Goal: Task Accomplishment & Management: Use online tool/utility

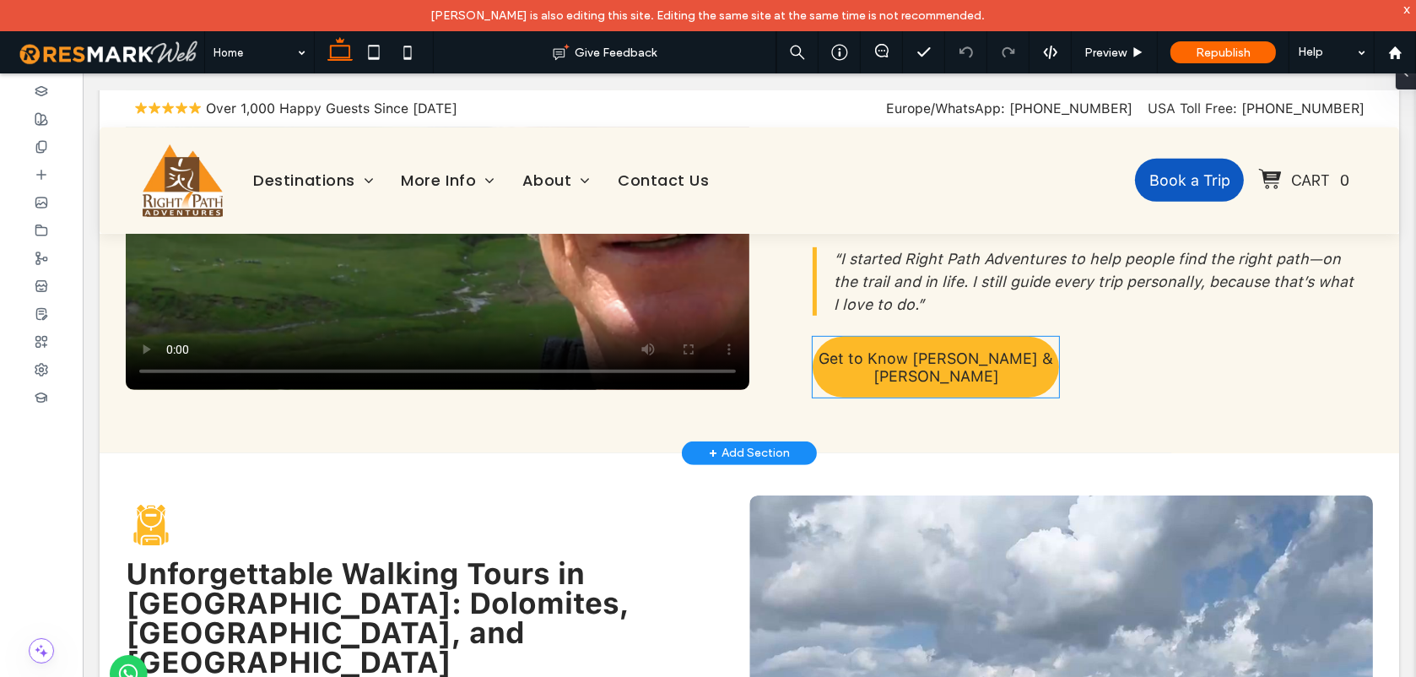
click at [1022, 336] on link "Get to Know [PERSON_NAME] & [PERSON_NAME]" at bounding box center [935, 366] width 246 height 61
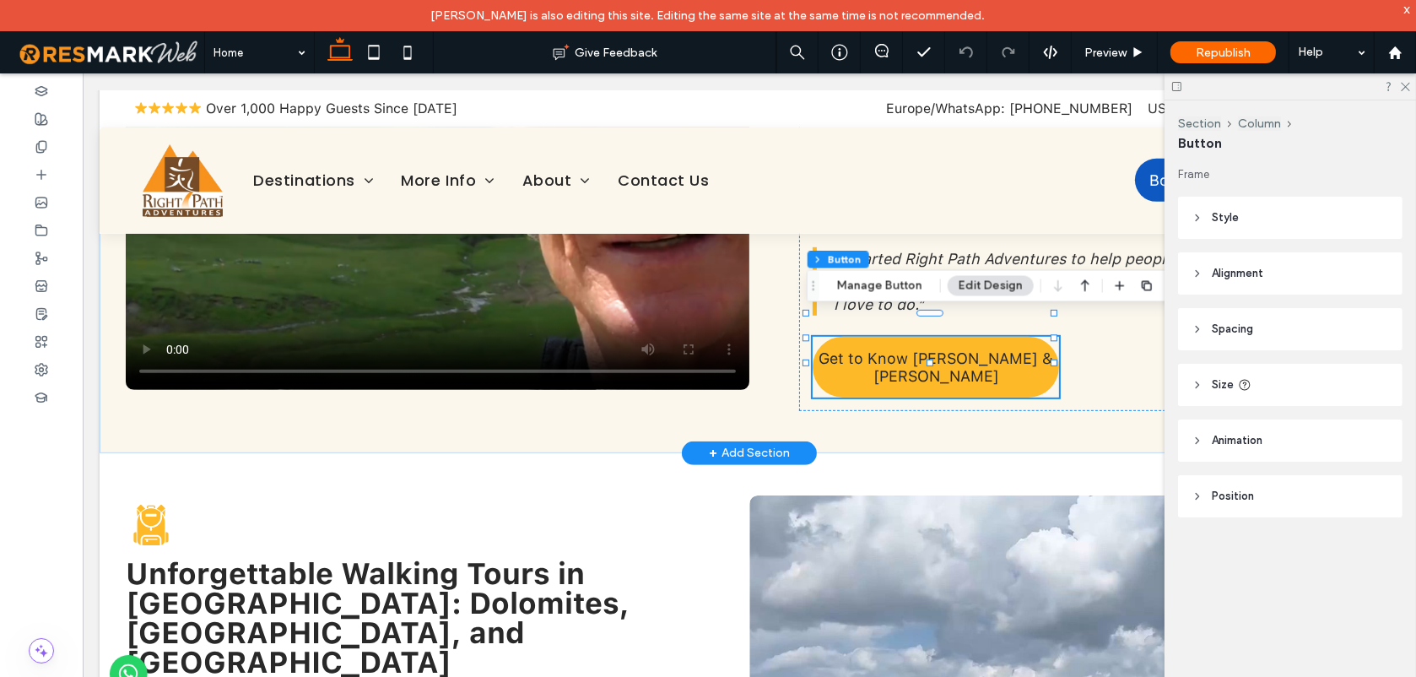
click at [1022, 336] on link "Get to Know [PERSON_NAME] & [PERSON_NAME]" at bounding box center [935, 366] width 246 height 61
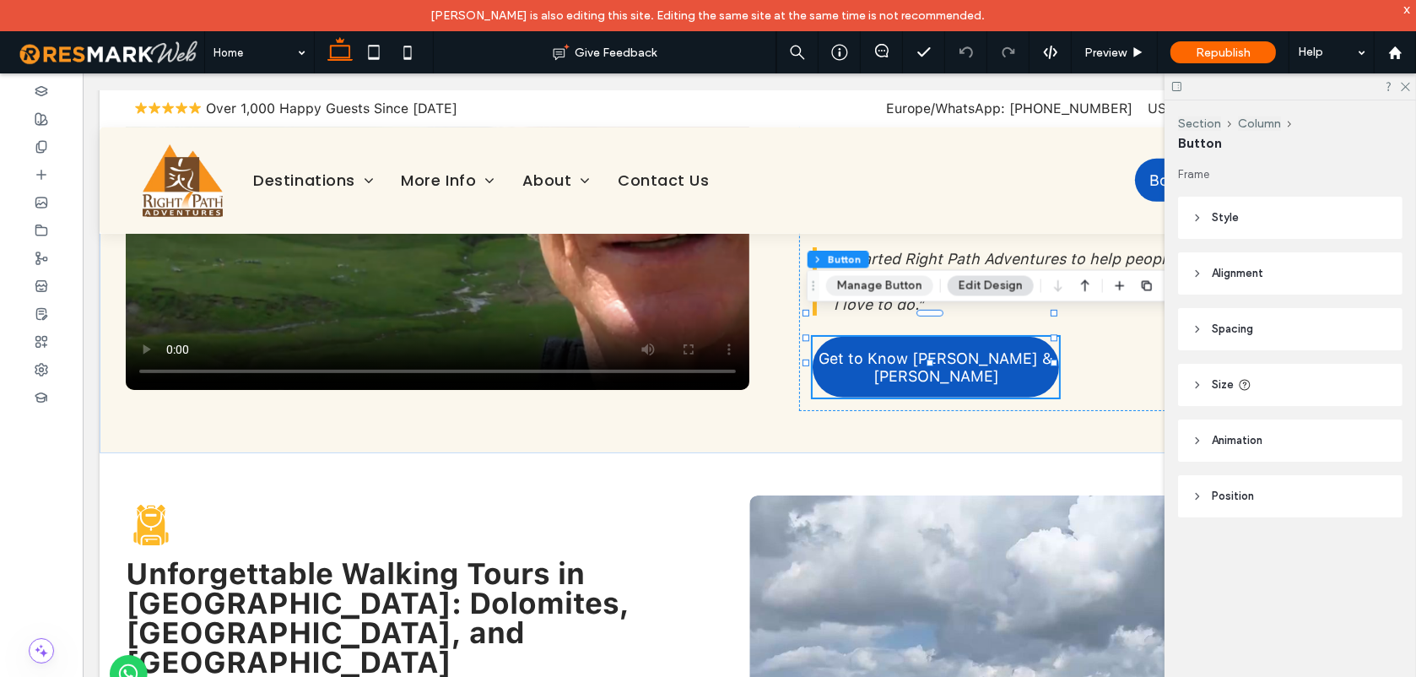
click at [869, 281] on button "Manage Button" at bounding box center [879, 286] width 107 height 20
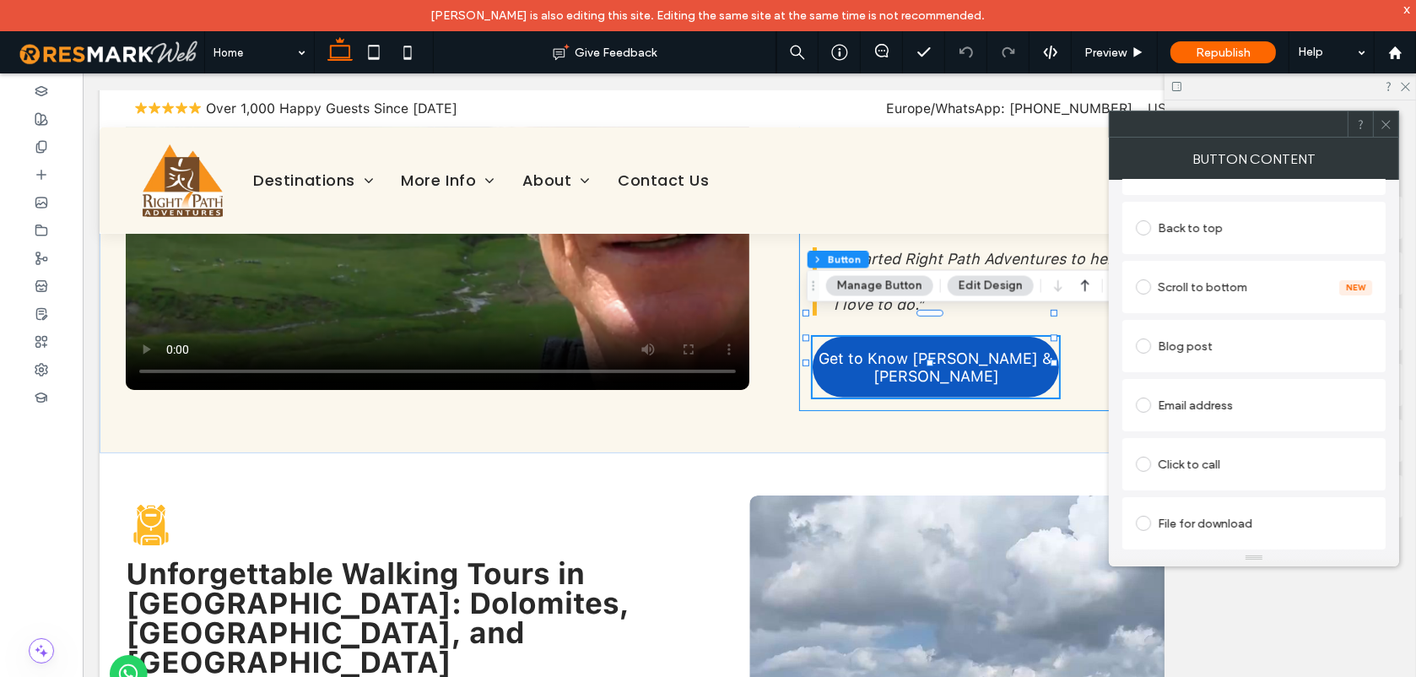
scroll to position [987, 0]
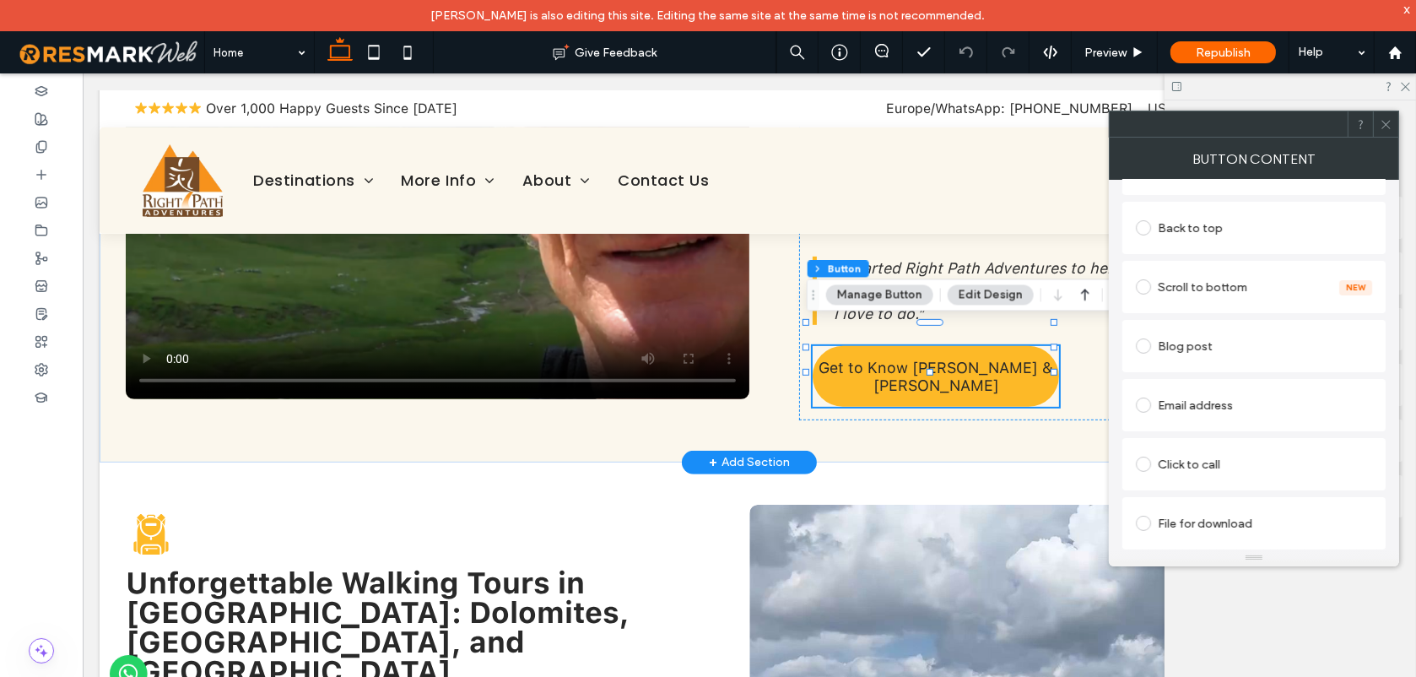
click at [907, 358] on span "Get to Know [PERSON_NAME] & [PERSON_NAME]" at bounding box center [935, 375] width 246 height 35
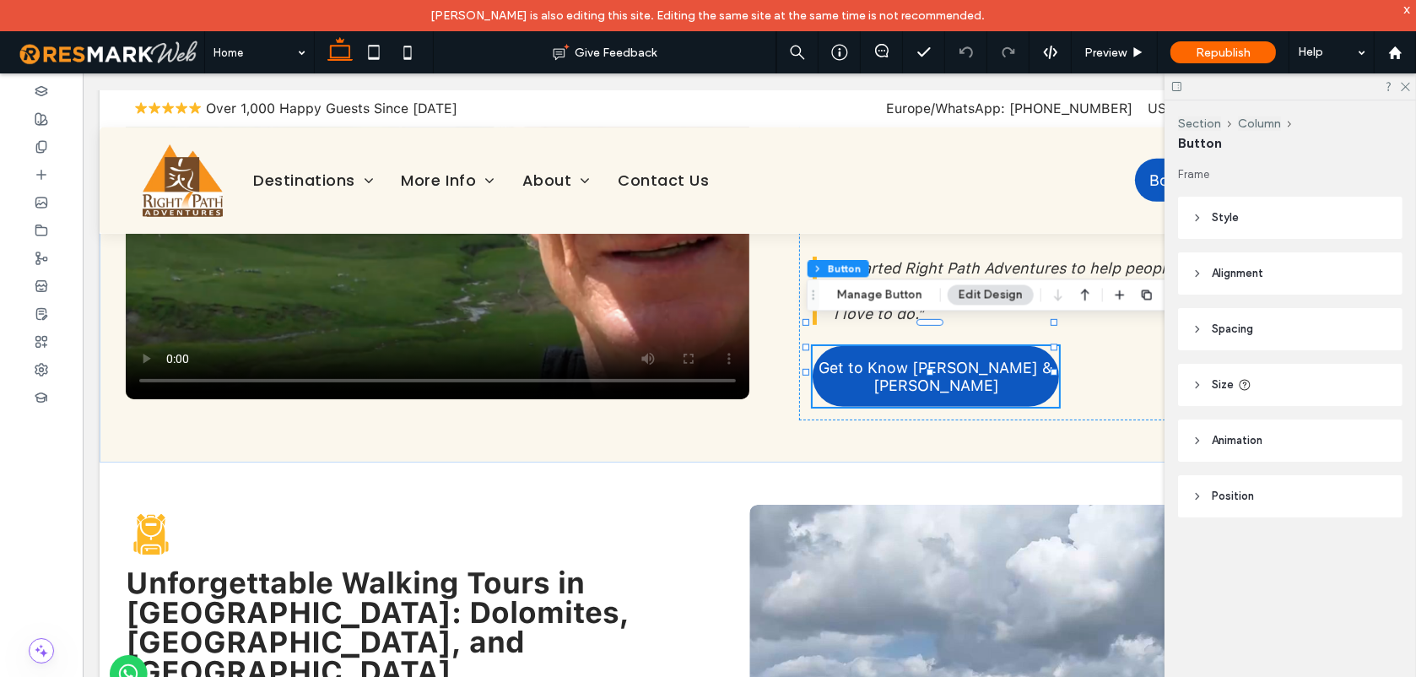
click at [1234, 212] on span "Style" at bounding box center [1225, 217] width 27 height 17
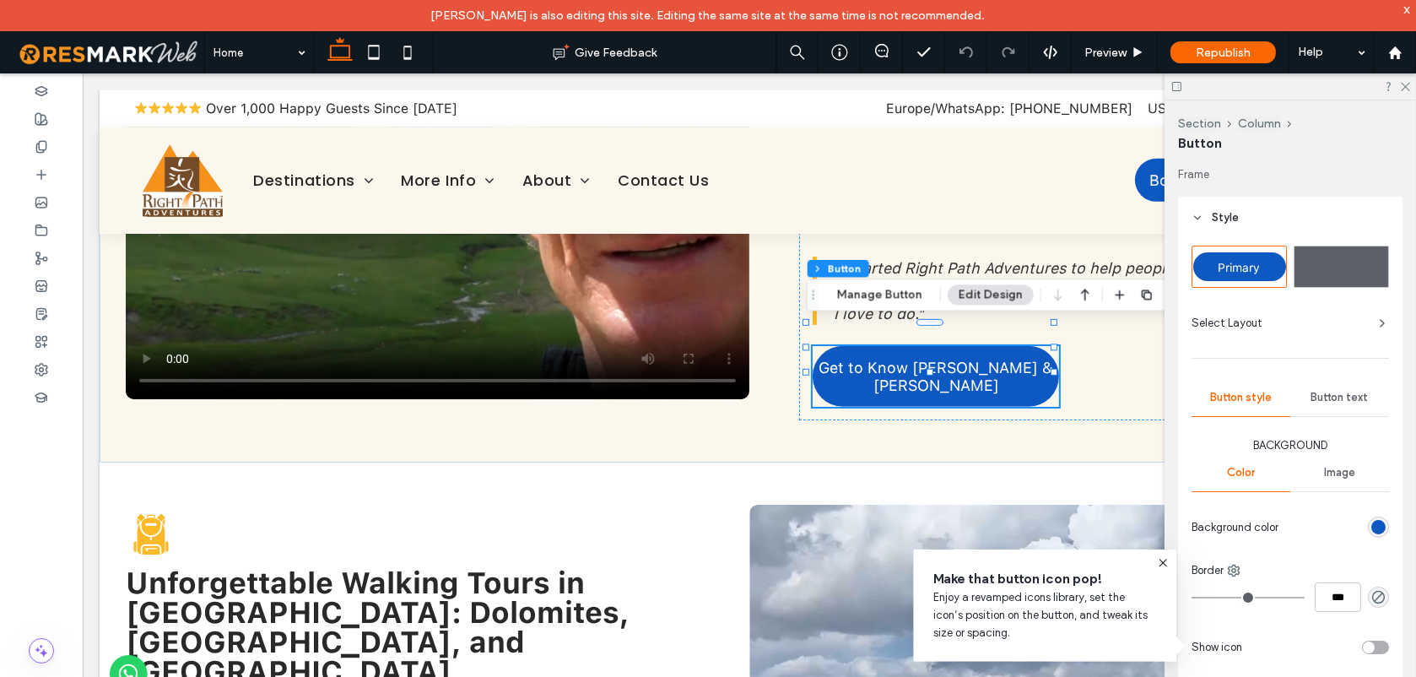
click at [1372, 532] on div "rgb(13, 88, 193)" at bounding box center [1379, 527] width 14 height 14
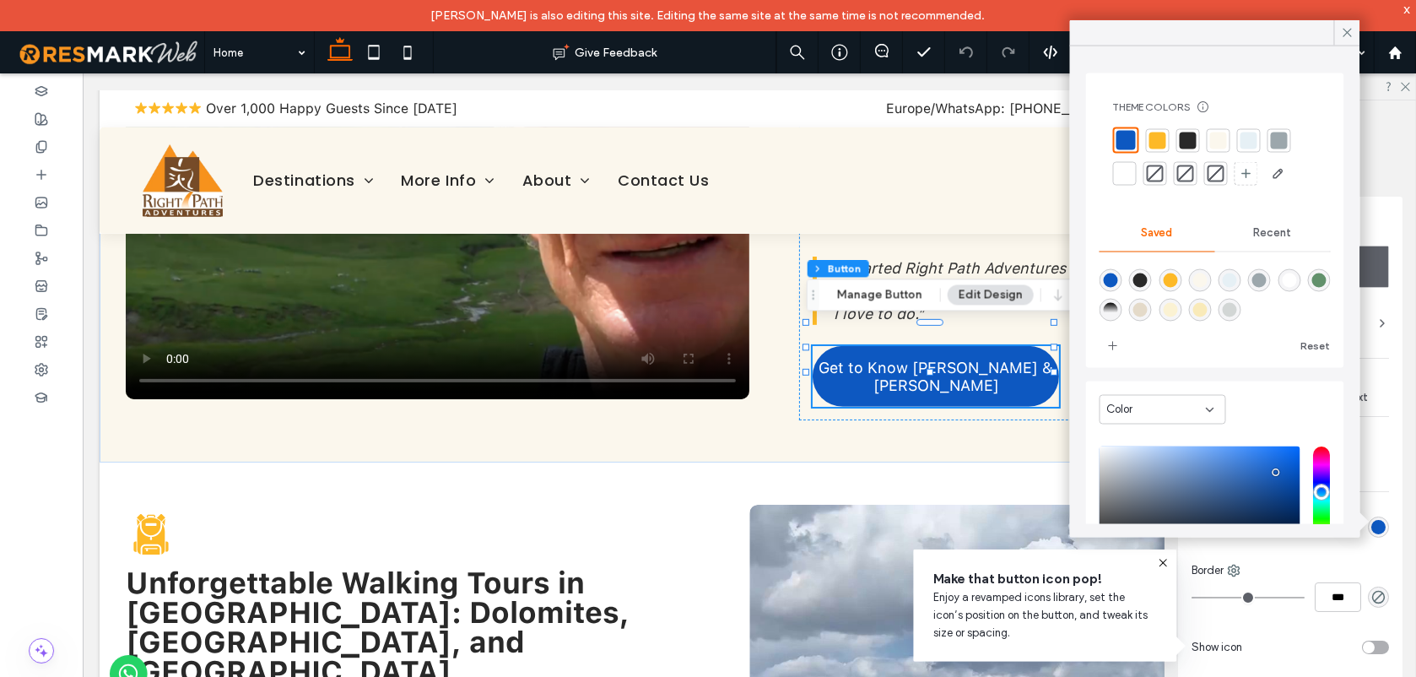
scroll to position [137, 0]
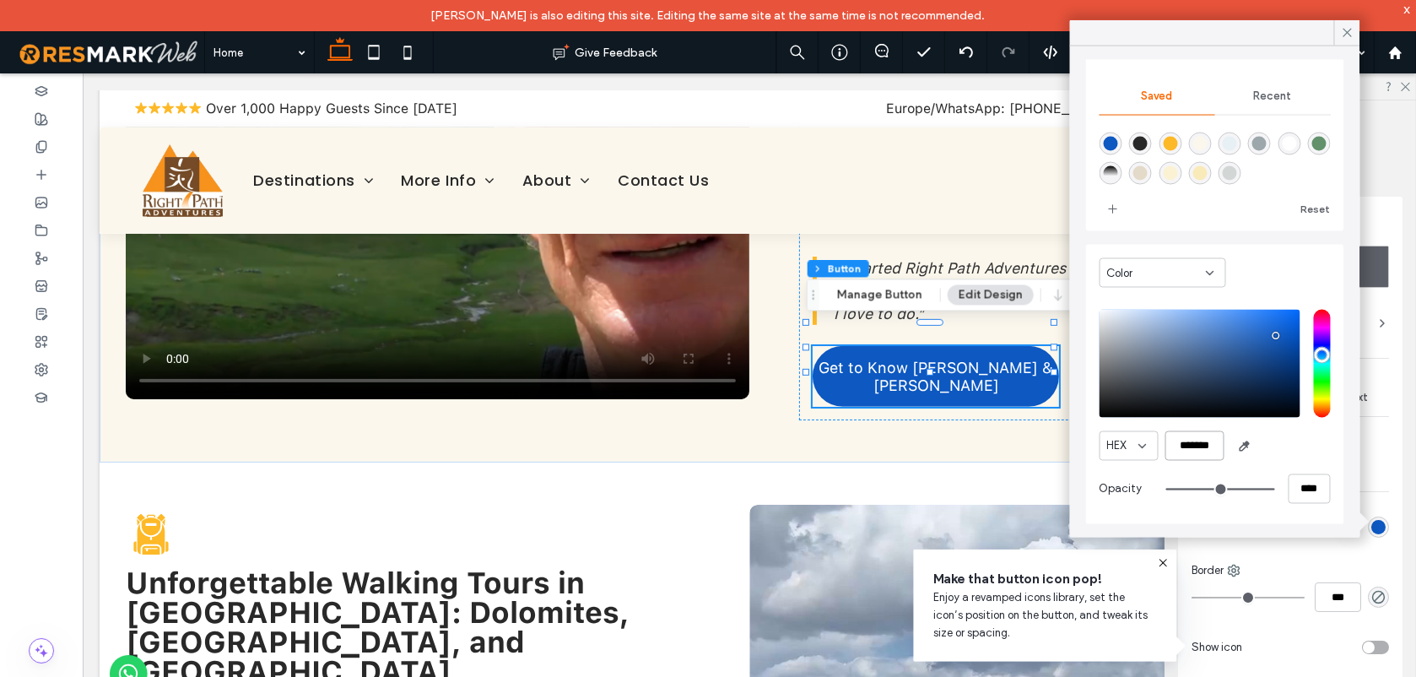
click at [1190, 450] on input "*******" at bounding box center [1195, 446] width 59 height 30
click at [1349, 30] on icon at bounding box center [1348, 32] width 15 height 15
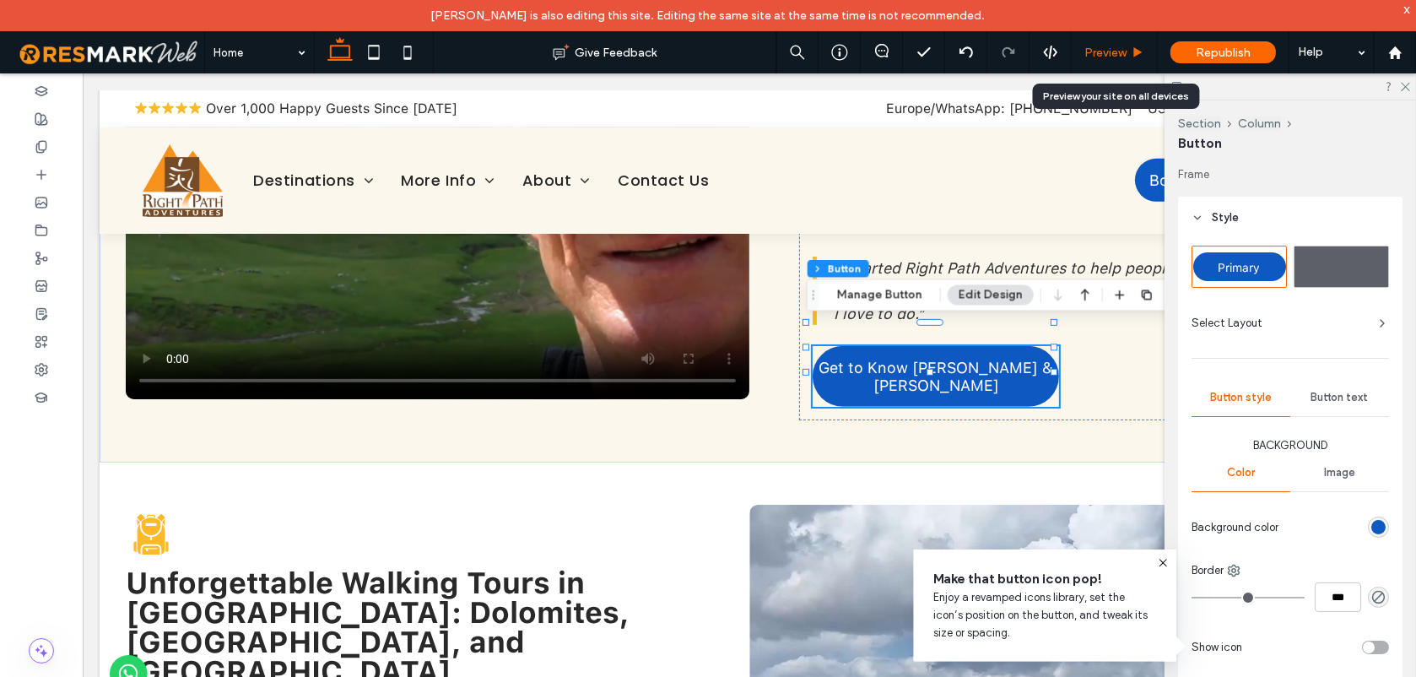
click at [1129, 46] on div "Preview" at bounding box center [1114, 53] width 85 height 14
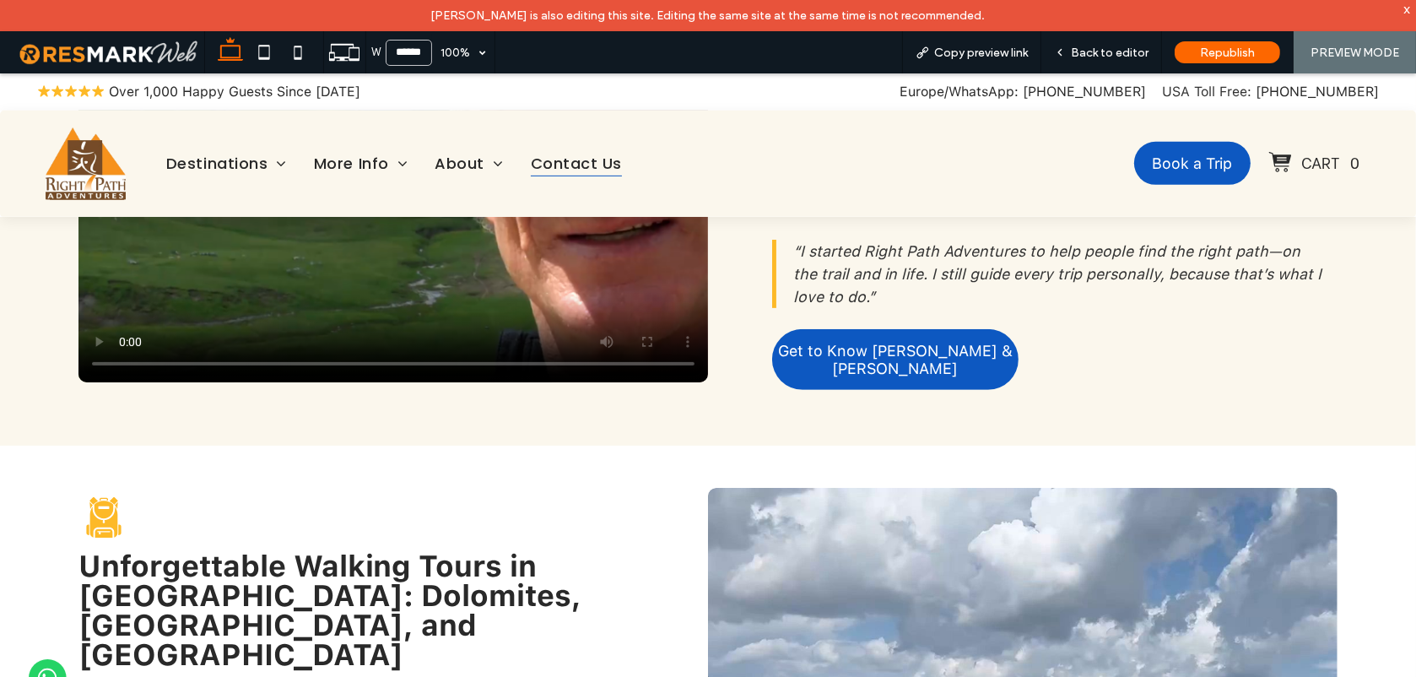
click at [568, 167] on span "Contact Us" at bounding box center [576, 162] width 91 height 25
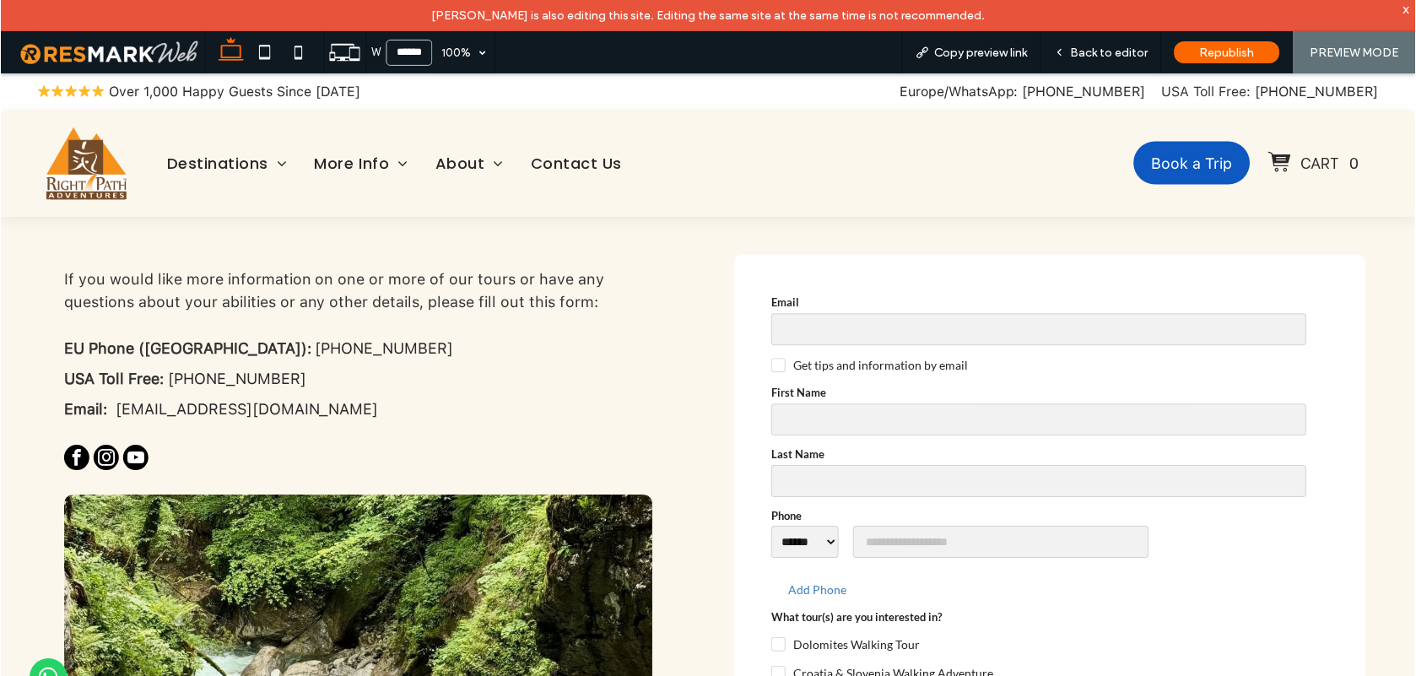
scroll to position [832, 0]
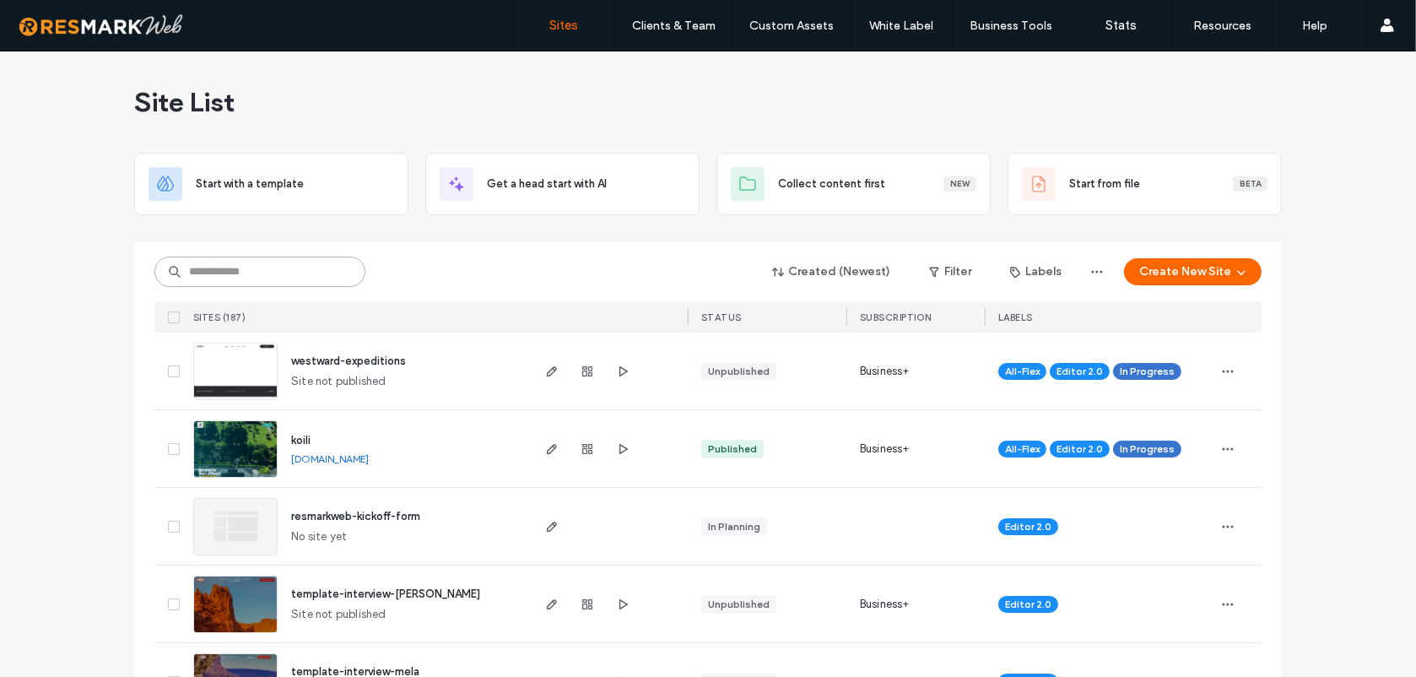
click at [241, 280] on input at bounding box center [259, 272] width 211 height 30
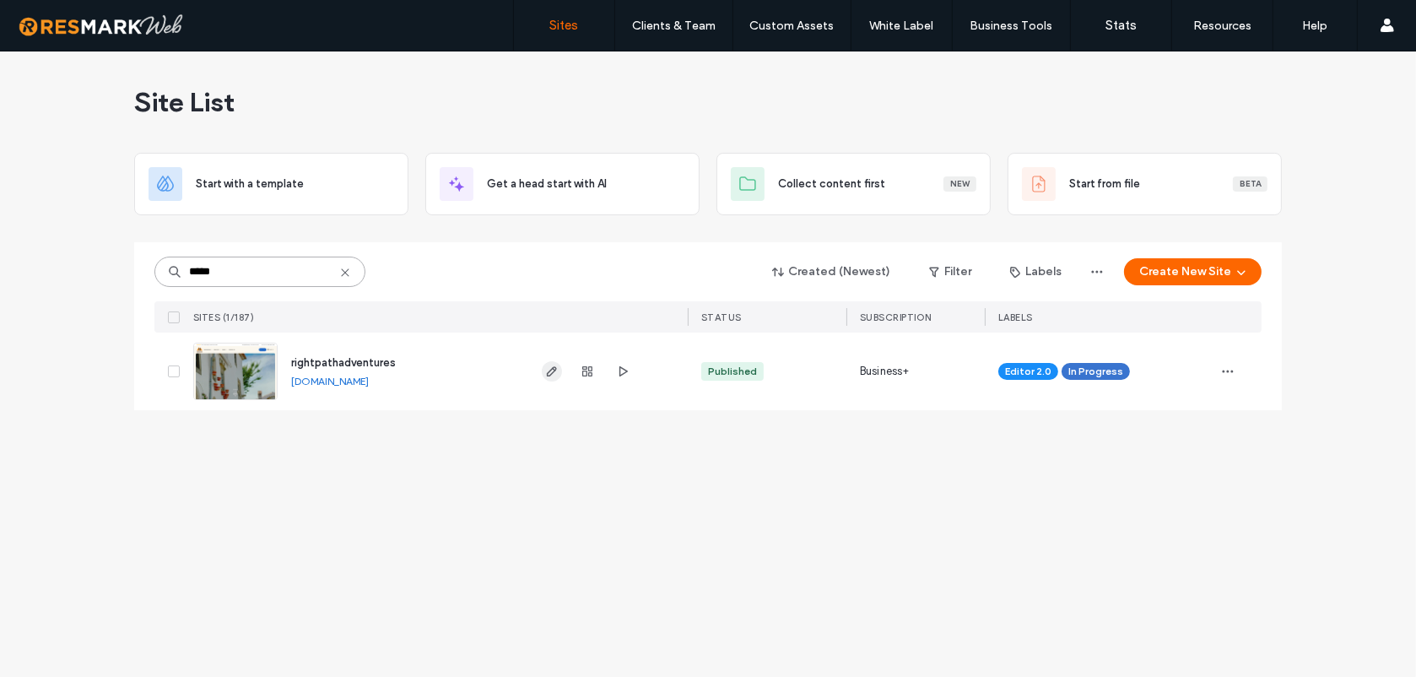
type input "*****"
click at [549, 376] on use "button" at bounding box center [552, 371] width 10 height 10
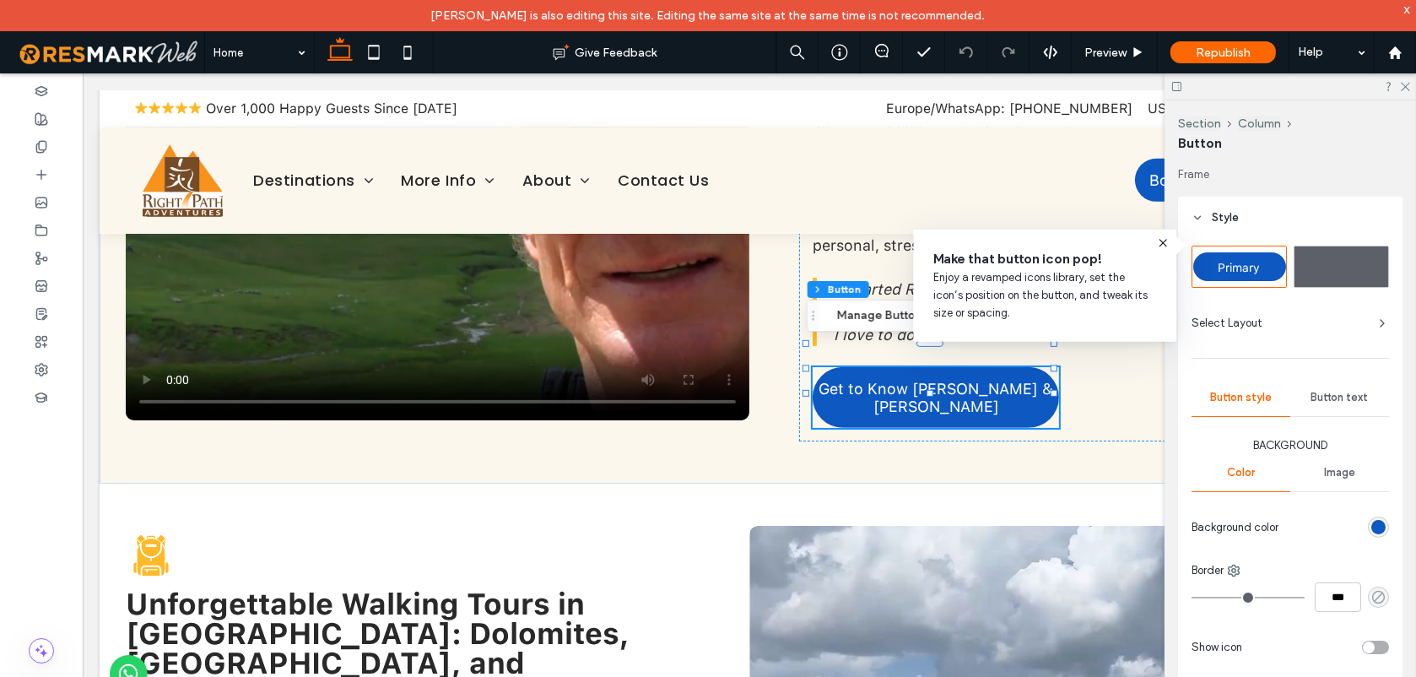
scroll to position [272, 0]
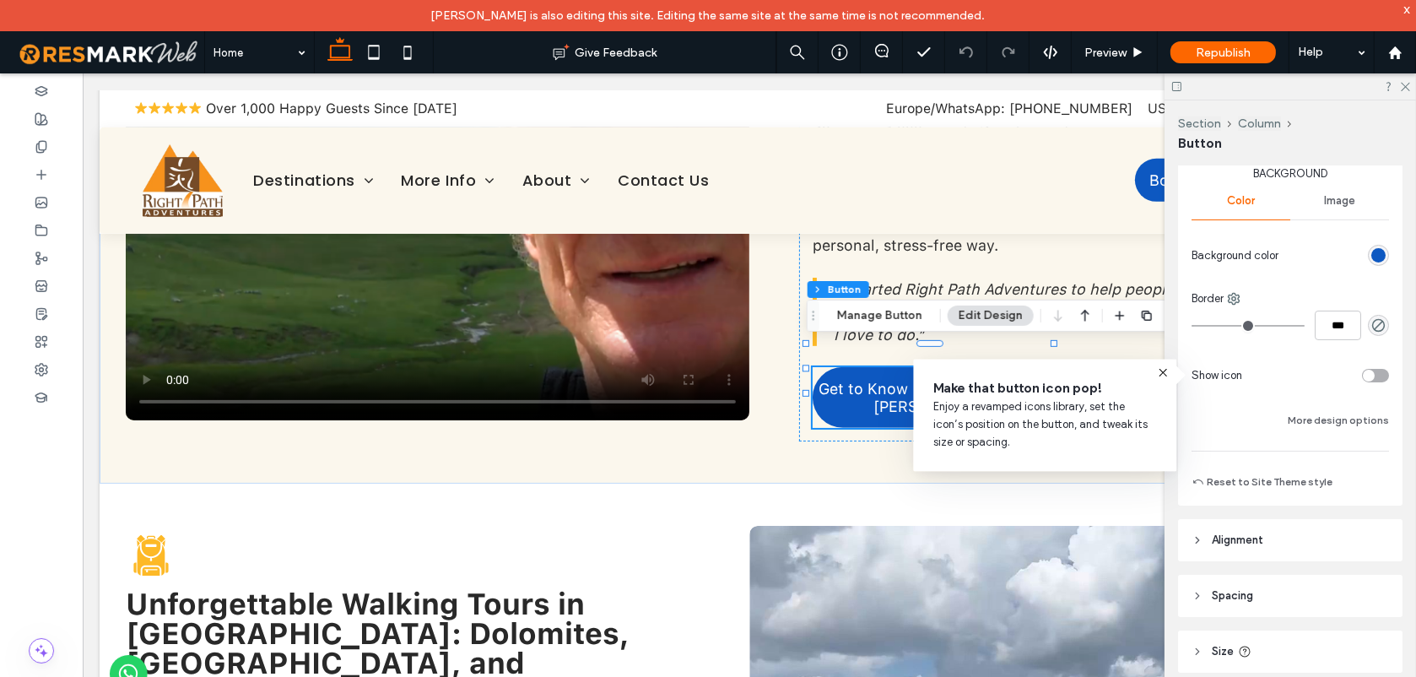
click at [1376, 245] on div "rgb(13, 88, 193)" at bounding box center [1378, 255] width 21 height 21
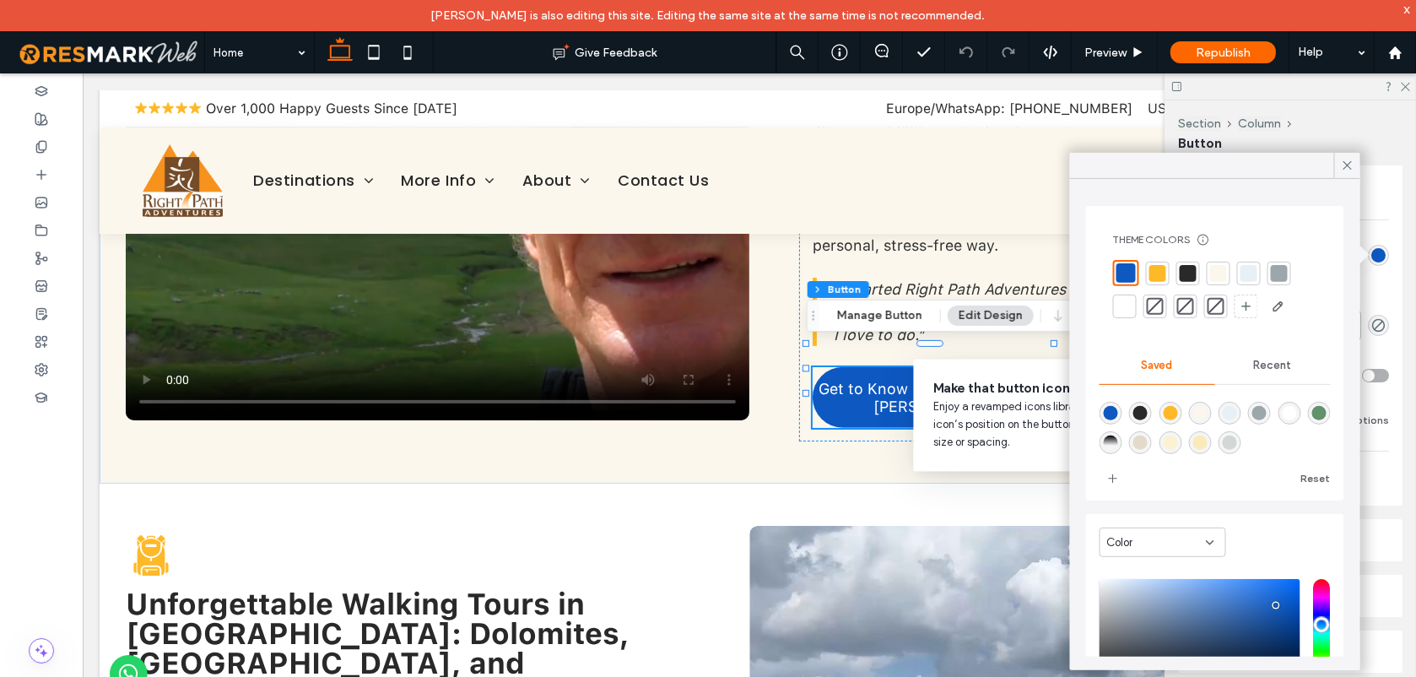
scroll to position [137, 0]
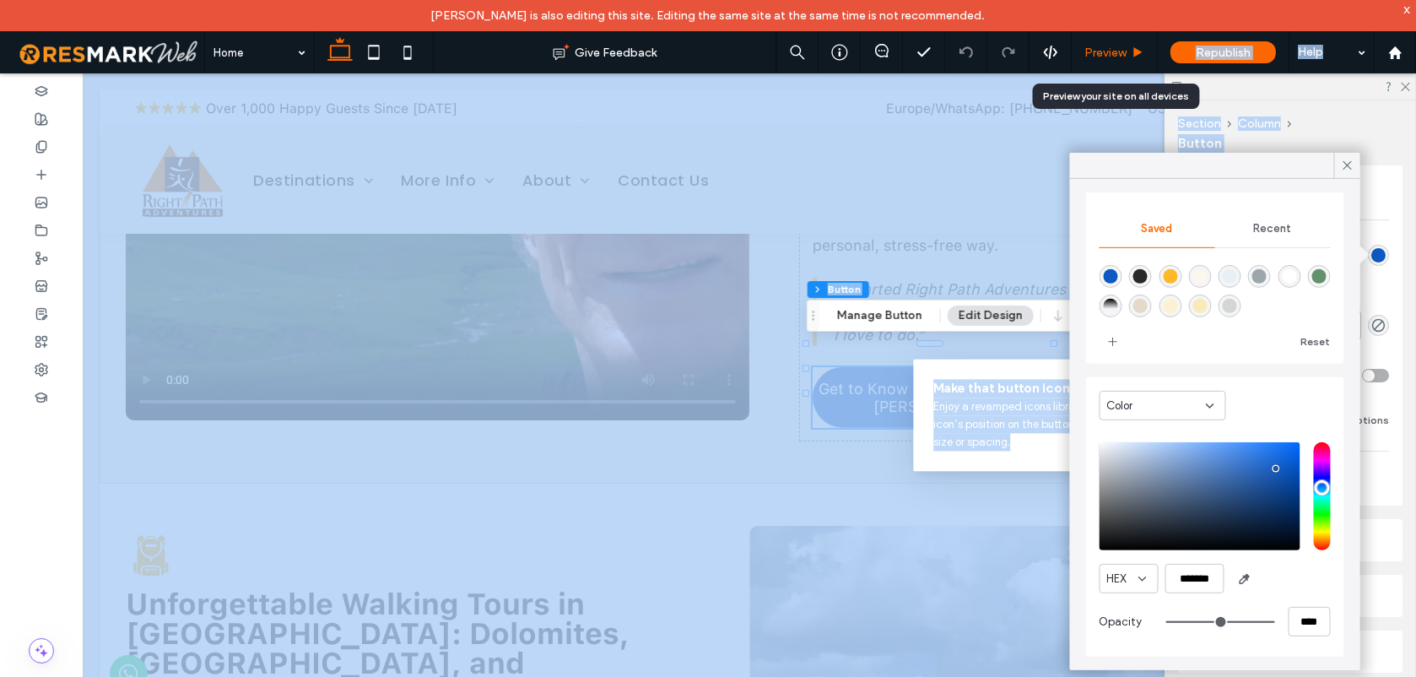
drag, startPoint x: 1254, startPoint y: 165, endPoint x: 1153, endPoint y: 50, distance: 153.2
click at [1153, 50] on body "[PERSON_NAME] is also editing this site. Editing the same site at the same time…" at bounding box center [708, 338] width 1416 height 677
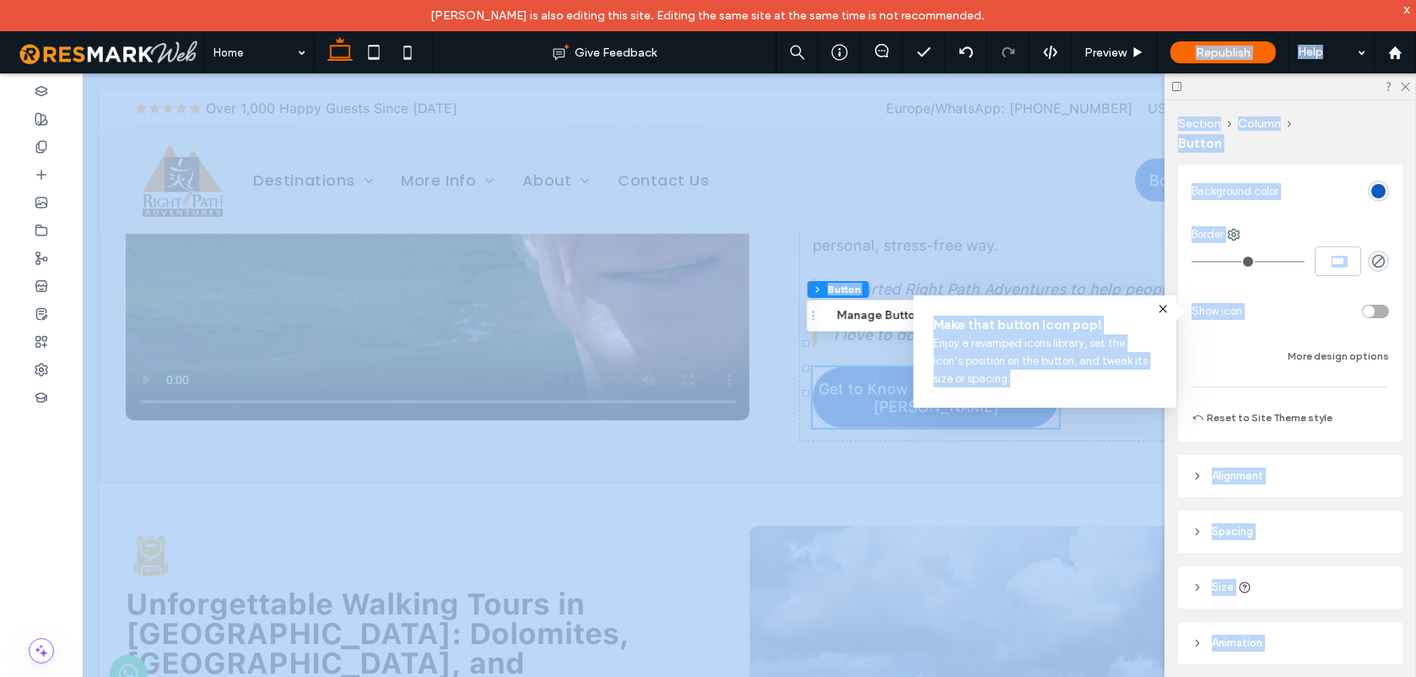
scroll to position [258, 0]
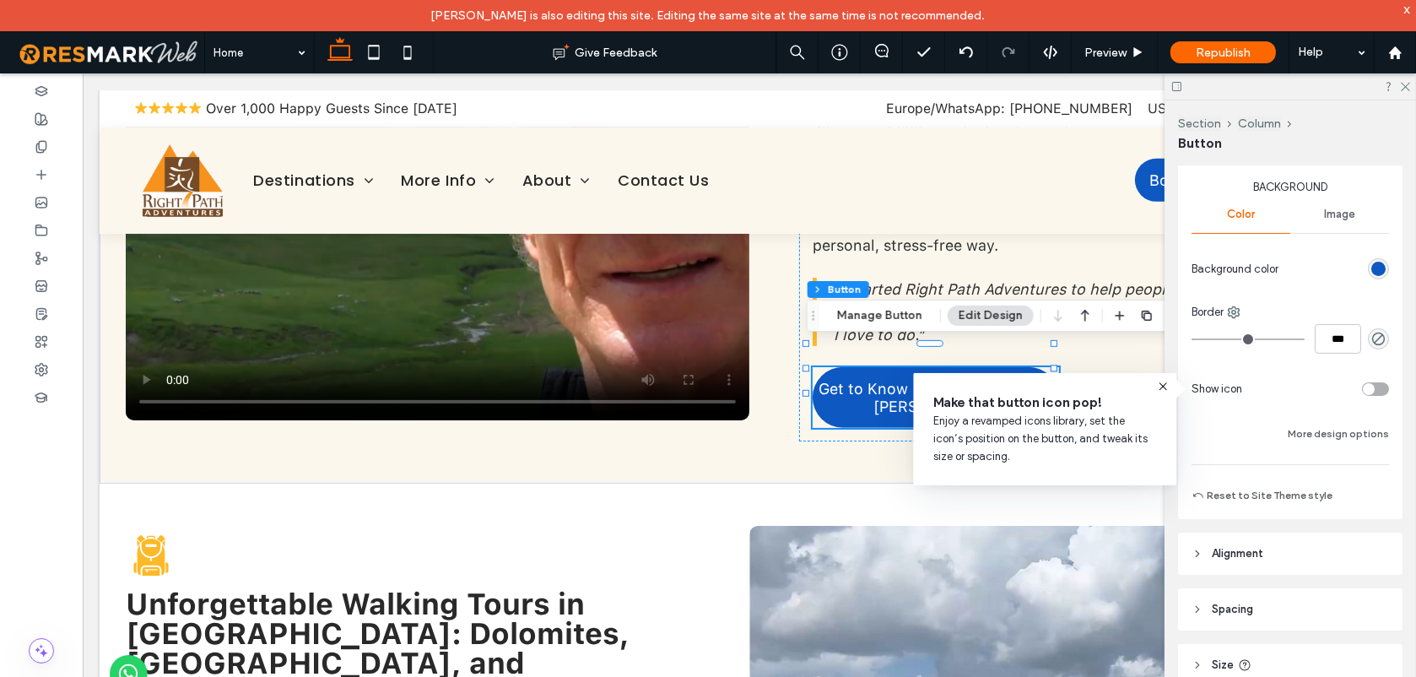
click at [1372, 267] on div "rgb(13, 88, 193)" at bounding box center [1379, 269] width 14 height 14
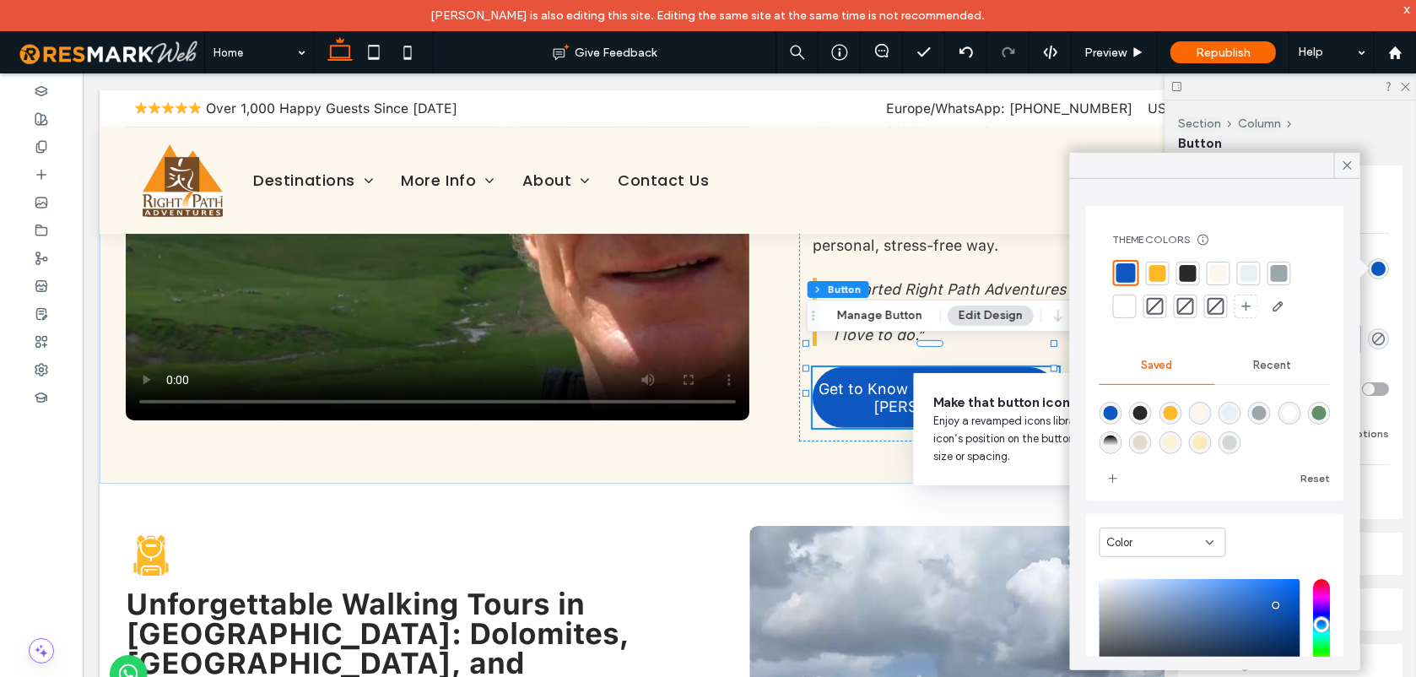
scroll to position [137, 0]
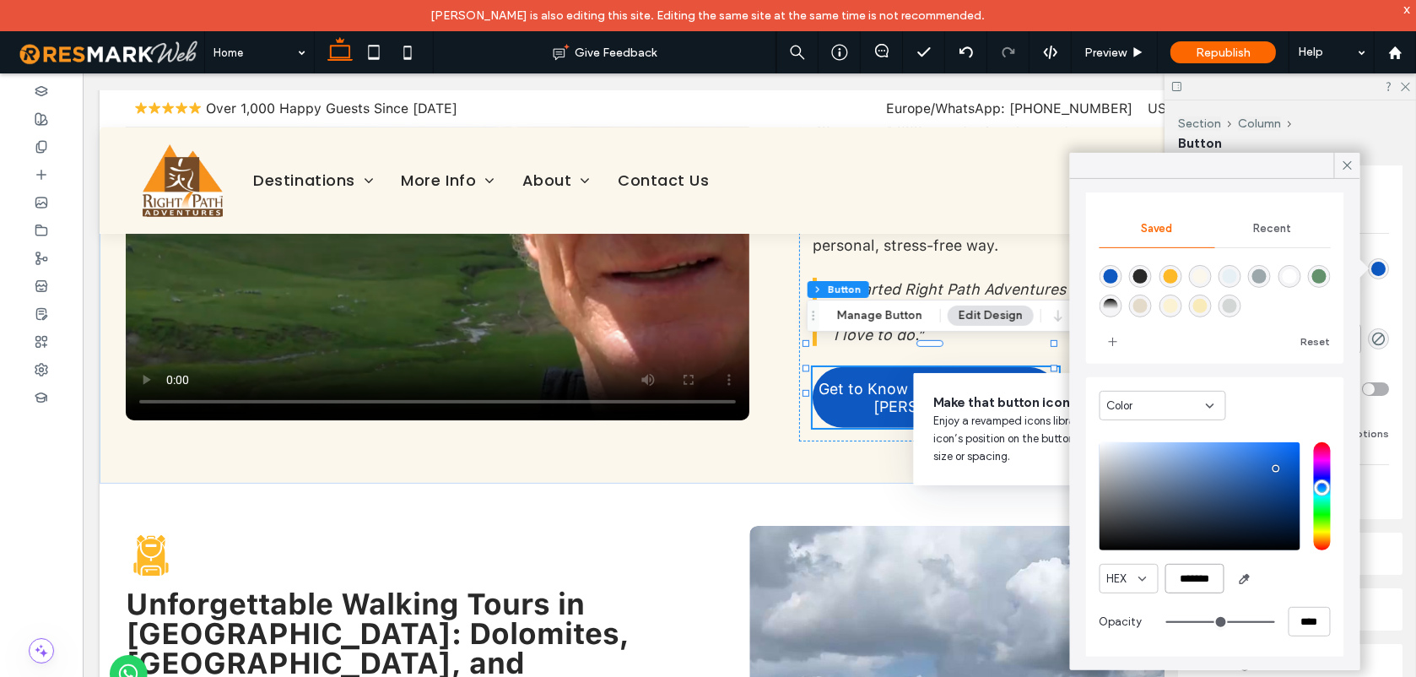
click at [1197, 573] on input "*******" at bounding box center [1195, 579] width 59 height 30
